Goal: Go to known website: Go to known website

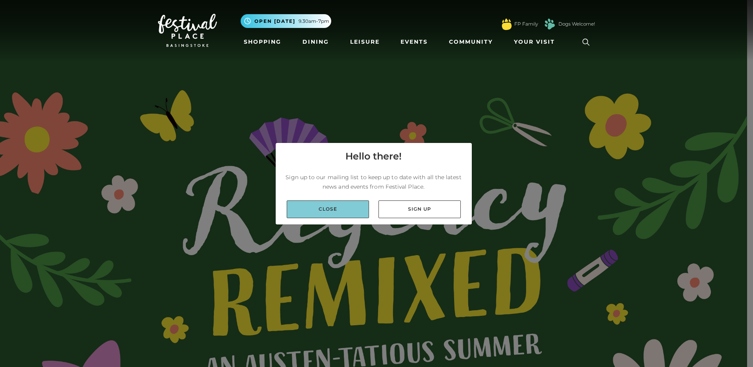
click at [330, 212] on link "Close" at bounding box center [328, 209] width 82 height 18
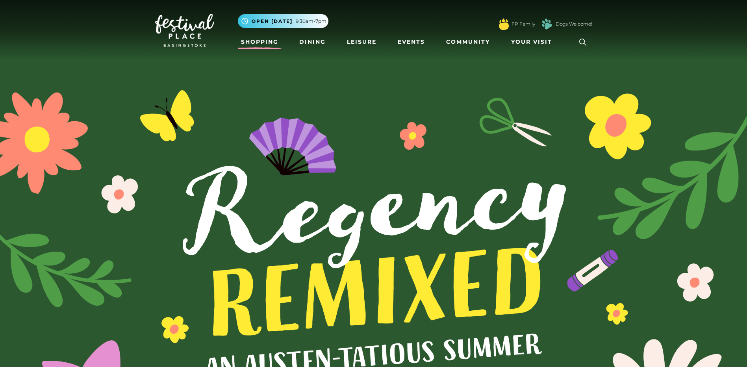
click at [257, 39] on link "Shopping" at bounding box center [260, 42] width 44 height 15
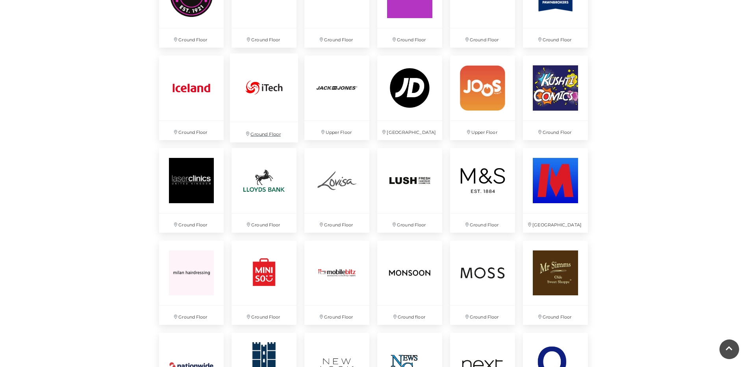
scroll to position [1299, 0]
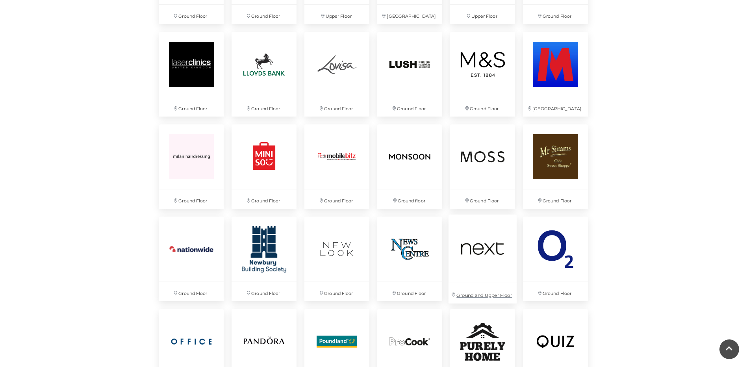
click at [477, 249] on img at bounding box center [482, 249] width 68 height 68
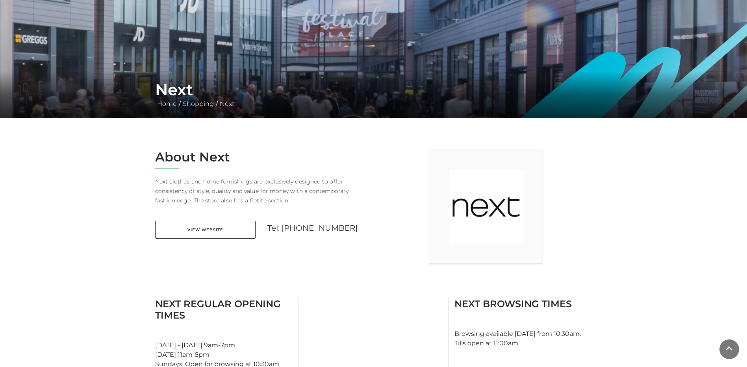
scroll to position [197, 0]
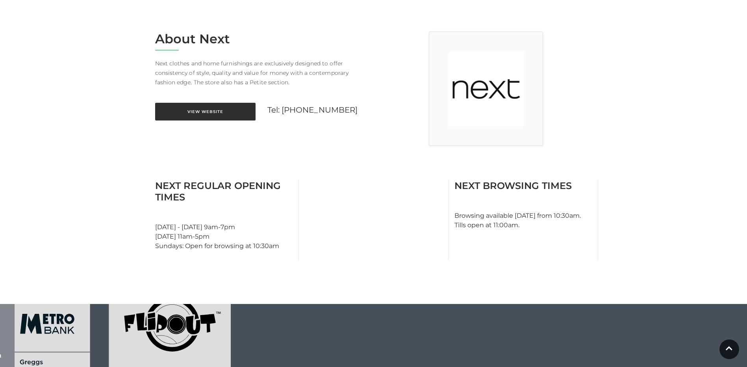
click at [181, 111] on link "View Website" at bounding box center [205, 112] width 100 height 18
